Goal: Task Accomplishment & Management: Use online tool/utility

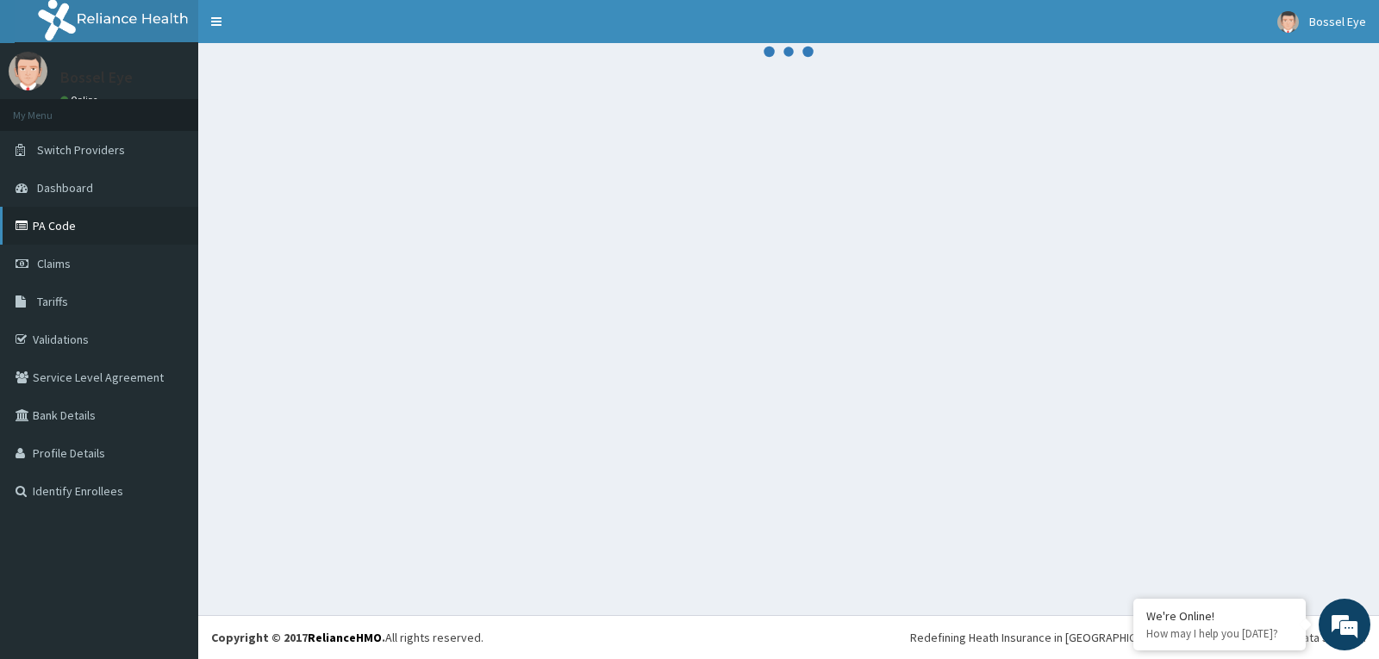
click at [72, 222] on link "PA Code" at bounding box center [99, 226] width 198 height 38
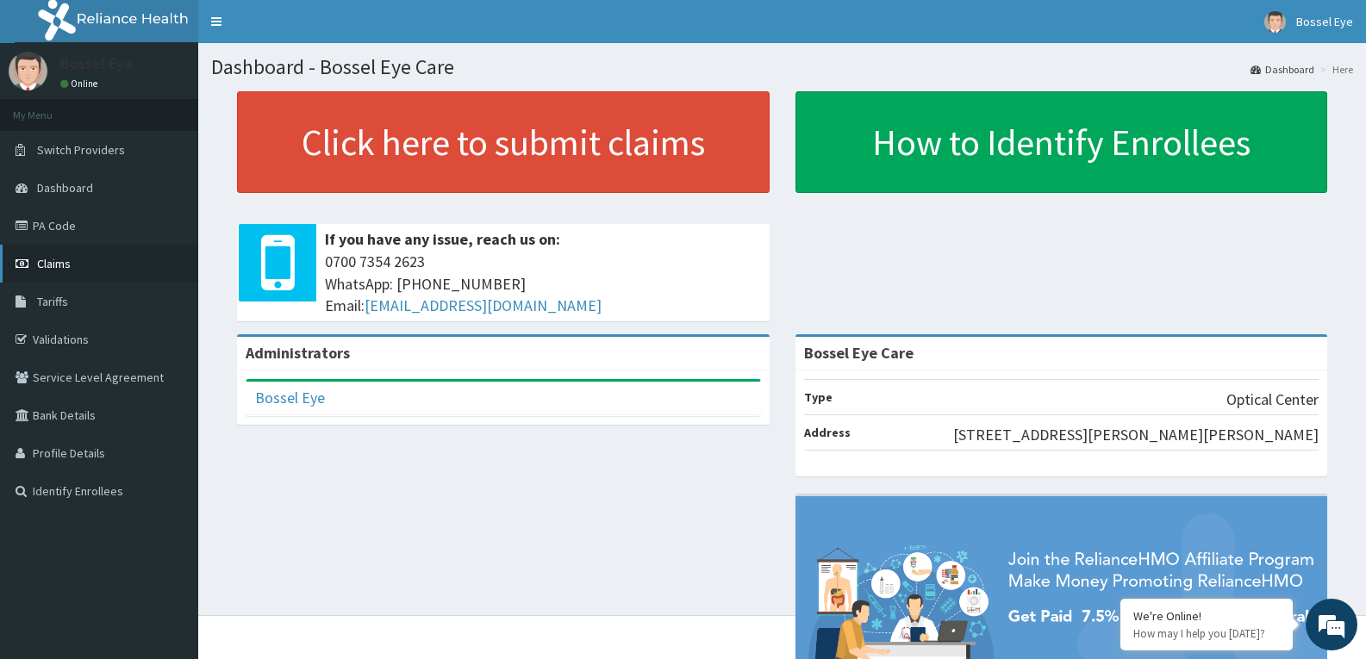
click at [97, 265] on link "Claims" at bounding box center [99, 264] width 198 height 38
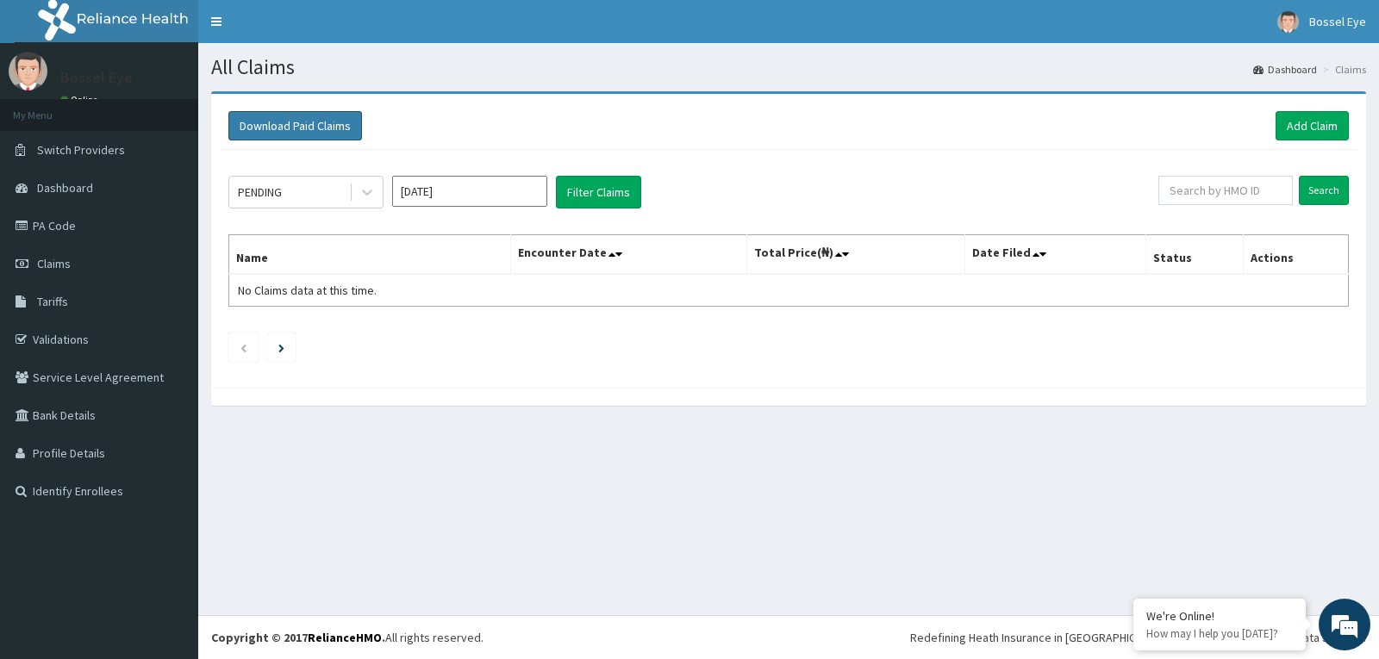
click at [338, 122] on button "Download Paid Claims" at bounding box center [295, 125] width 134 height 29
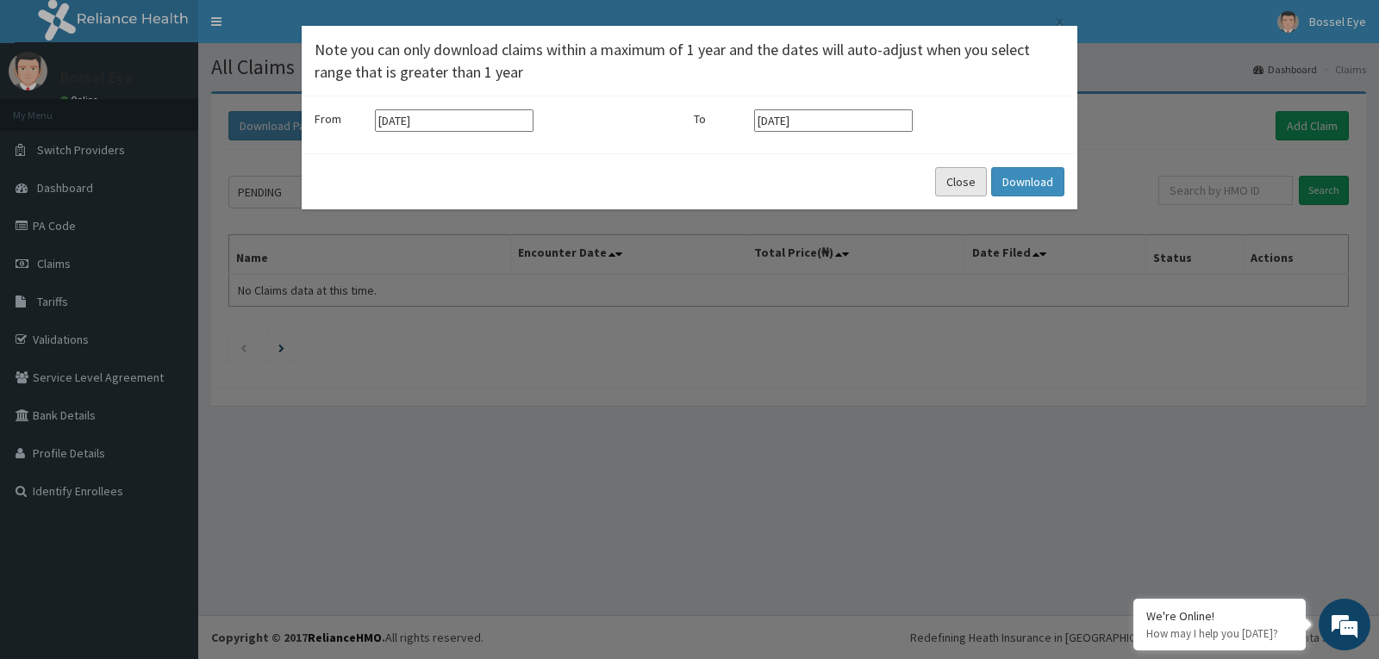
click at [952, 185] on button "Close" at bounding box center [961, 181] width 52 height 29
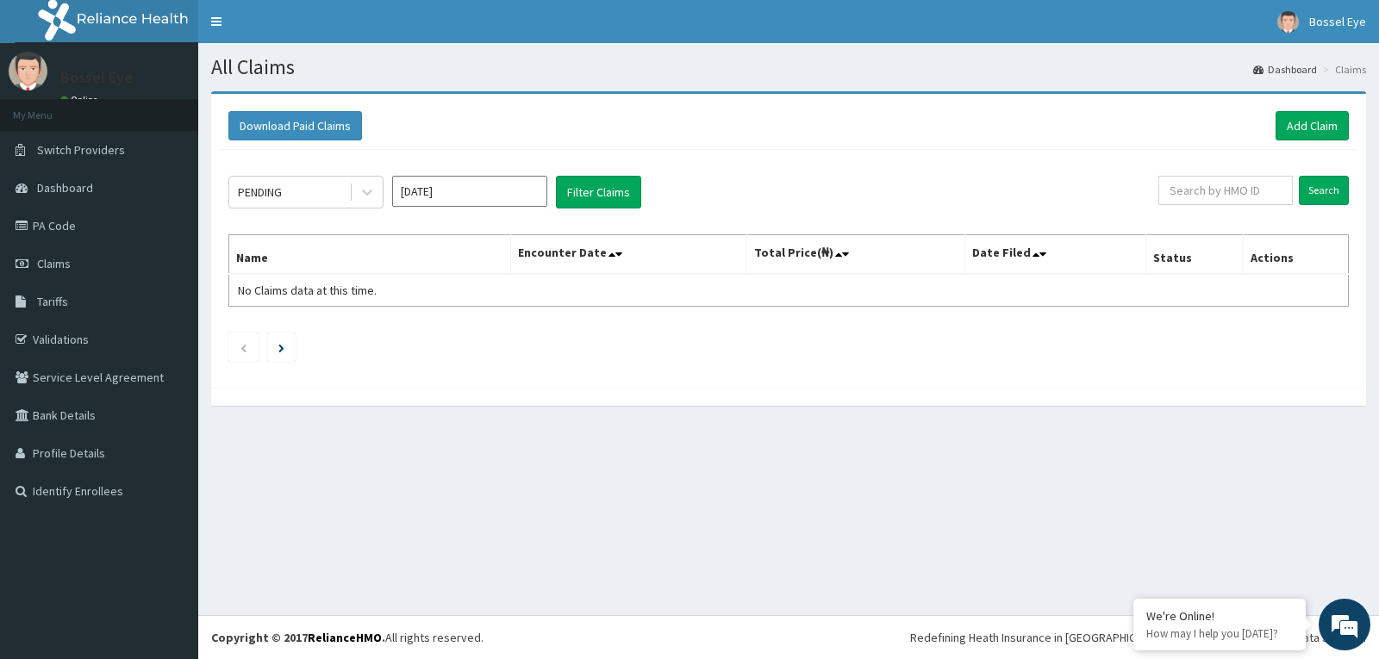
click at [899, 41] on nav "Toggle navigation Bossel Eye Bossel Eye - bosseleye@yahoo.com Member since Octo…" at bounding box center [788, 21] width 1181 height 43
